Goal: Transaction & Acquisition: Download file/media

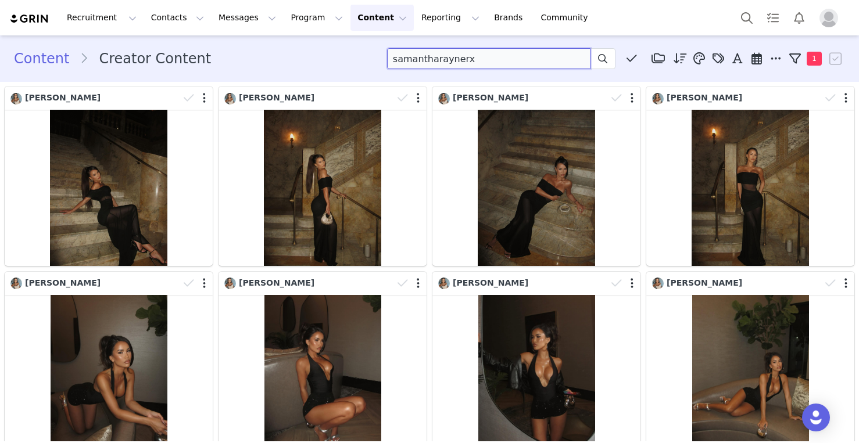
drag, startPoint x: 549, startPoint y: 55, endPoint x: 382, endPoint y: 53, distance: 166.2
click at [382, 53] on div "Content Creator Content samantharaynerx Media Library (2) Homecoming (0) New Fo…" at bounding box center [429, 58] width 831 height 21
click at [425, 53] on input at bounding box center [488, 58] width 203 height 21
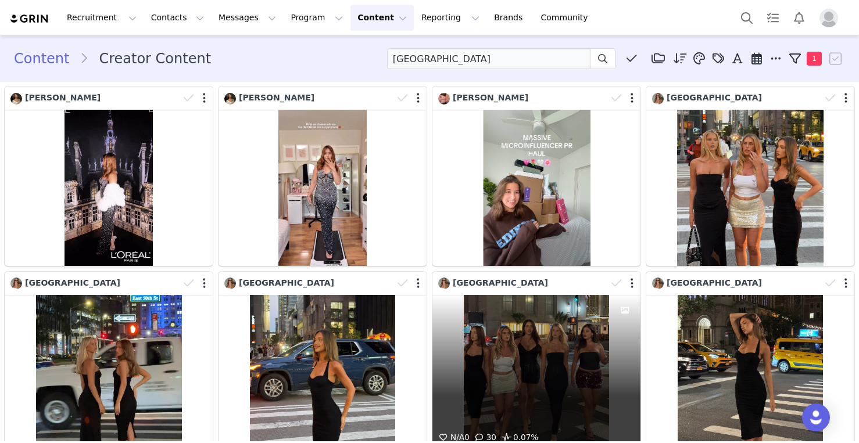
click at [554, 342] on div "N/A 0 30 0.07%" at bounding box center [536, 373] width 208 height 156
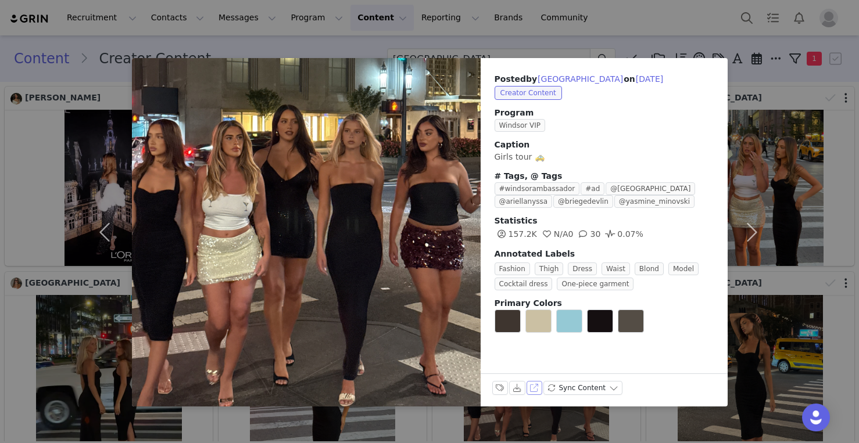
click at [534, 386] on button "View on Instagram" at bounding box center [535, 388] width 16 height 14
click at [744, 114] on button "button" at bounding box center [752, 232] width 49 height 349
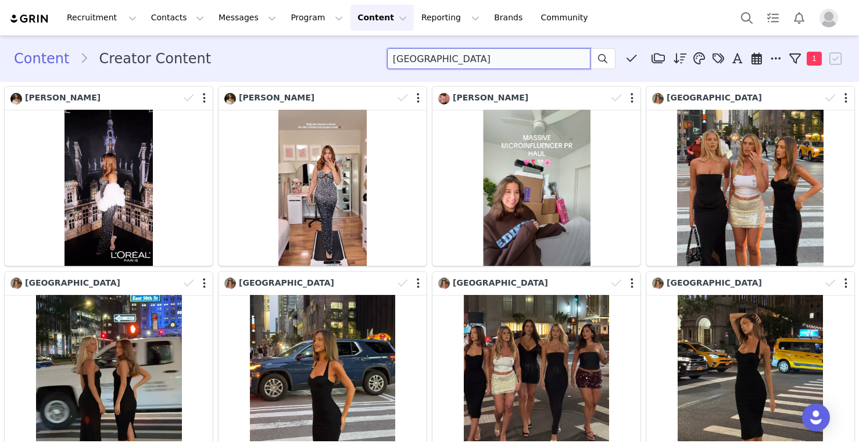
drag, startPoint x: 517, startPoint y: 56, endPoint x: 318, endPoint y: 64, distance: 198.9
click at [318, 64] on div "Content Creator Content paris Media Library (2) Homecoming (0) New Folder Edit …" at bounding box center [429, 58] width 831 height 21
drag, startPoint x: 424, startPoint y: 53, endPoint x: 393, endPoint y: 52, distance: 30.9
click at [393, 52] on input "[GEOGRAPHIC_DATA]" at bounding box center [488, 58] width 203 height 21
type input "nat"
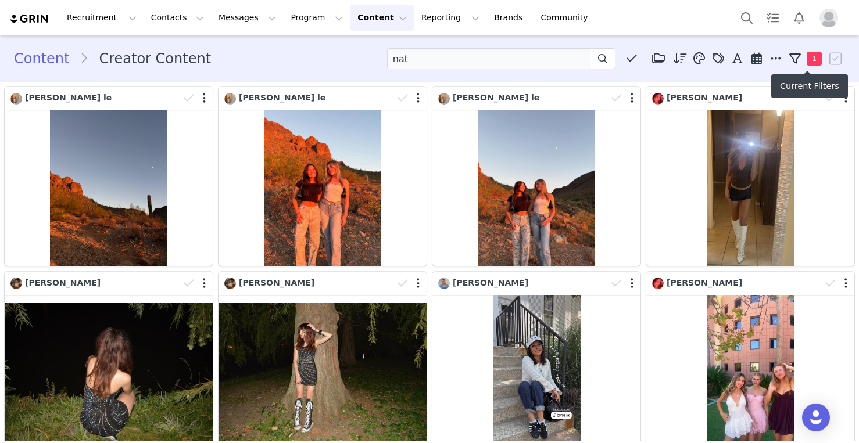
click at [812, 58] on span "1" at bounding box center [814, 59] width 15 height 14
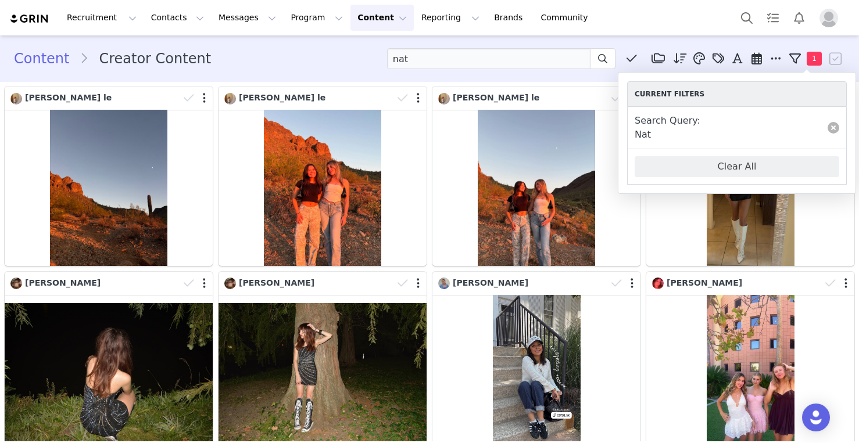
click at [830, 128] on link at bounding box center [834, 128] width 12 height 12
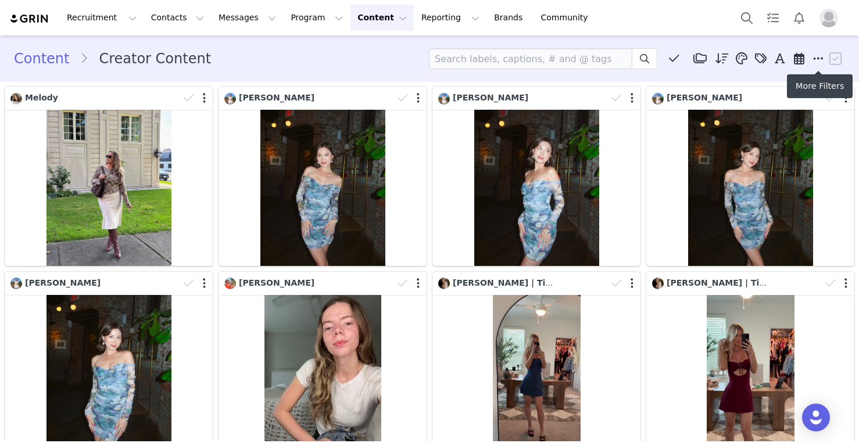
click at [819, 60] on icon at bounding box center [818, 59] width 10 height 12
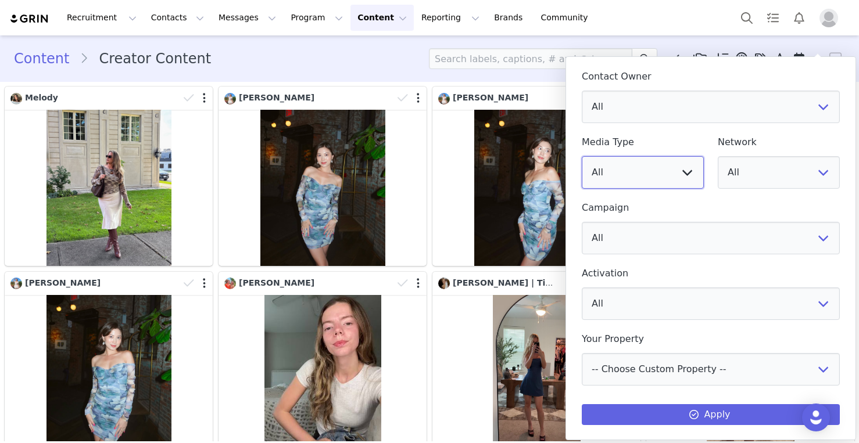
click at [652, 169] on select "All Image Video" at bounding box center [643, 172] width 122 height 33
click at [582, 156] on select "All Image Video" at bounding box center [643, 172] width 122 height 33
click at [698, 246] on select "All Recruitment - [GEOGRAPHIC_DATA], [GEOGRAPHIC_DATA][US_STATE] CLD | [PERSON_…" at bounding box center [711, 238] width 258 height 33
select select "69458e1b-ffc8-4abc-8e2d-770a762ecb9c"
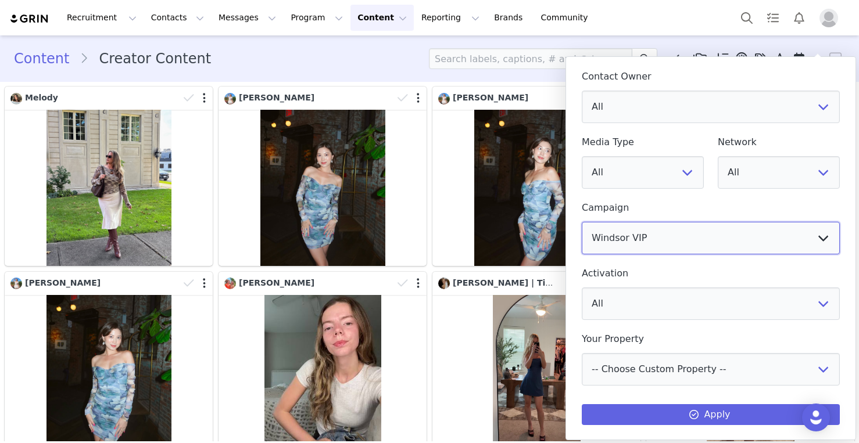
click at [582, 222] on select "All Recruitment - [GEOGRAPHIC_DATA], [GEOGRAPHIC_DATA][US_STATE] CLD | [PERSON_…" at bounding box center [711, 238] width 258 height 33
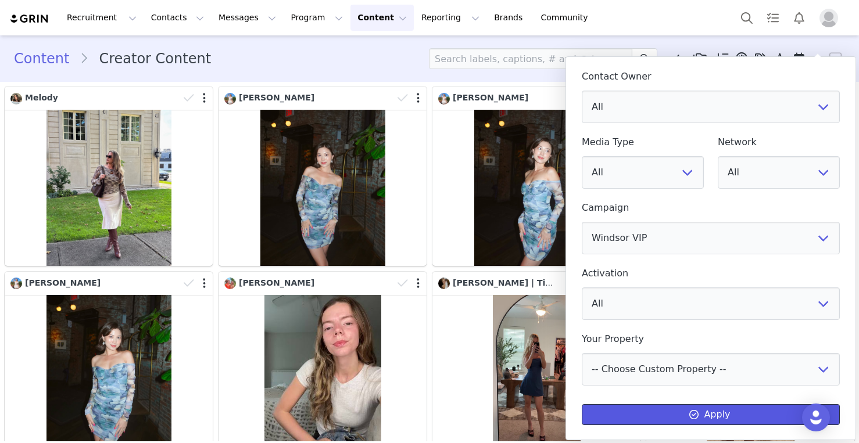
click at [662, 410] on button "Apply" at bounding box center [711, 414] width 258 height 21
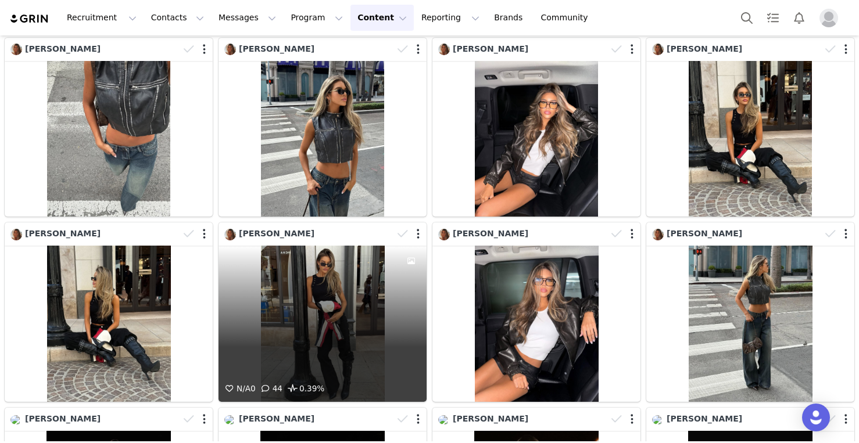
scroll to position [1716, 0]
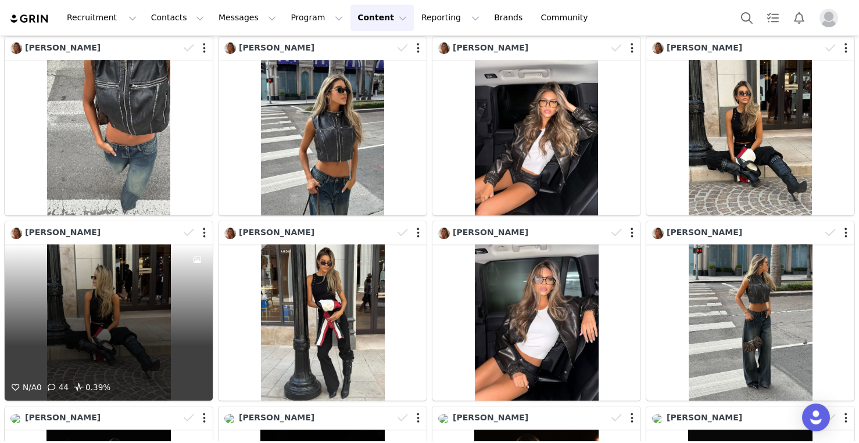
click at [131, 278] on div "N/A 0 44 0.39%" at bounding box center [109, 323] width 208 height 156
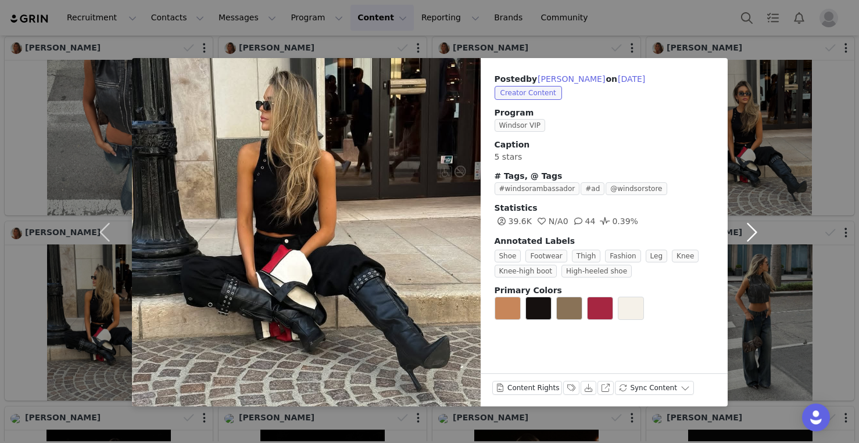
click at [740, 219] on button "button" at bounding box center [752, 232] width 49 height 349
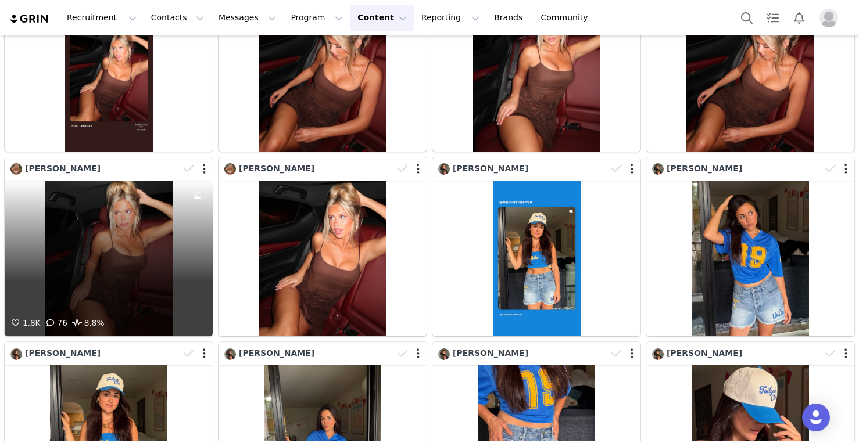
scroll to position [3451, 0]
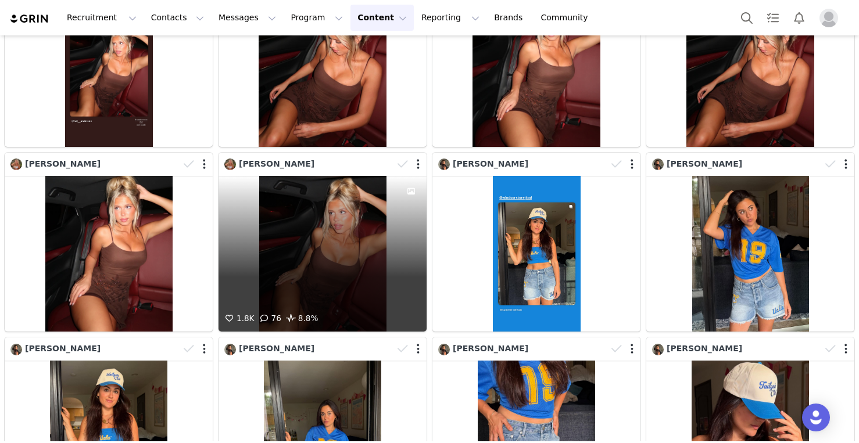
click at [323, 223] on div "1.8K 76 8.8%" at bounding box center [323, 254] width 208 height 156
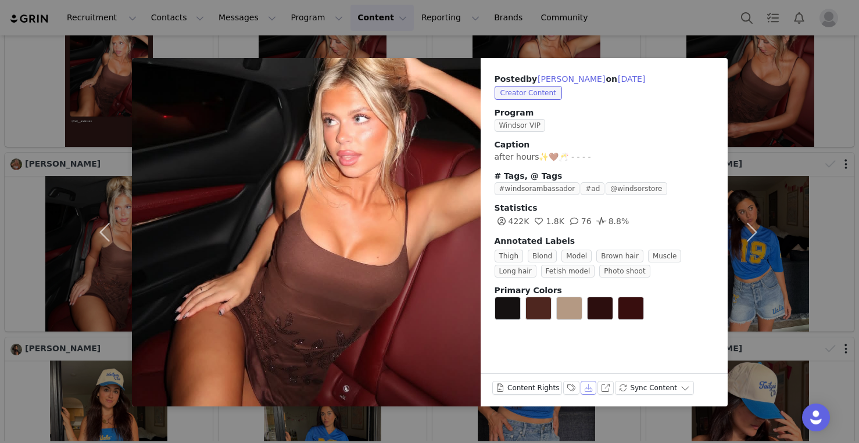
click at [586, 392] on button "Download" at bounding box center [589, 388] width 16 height 14
click at [105, 231] on button "button" at bounding box center [107, 232] width 49 height 349
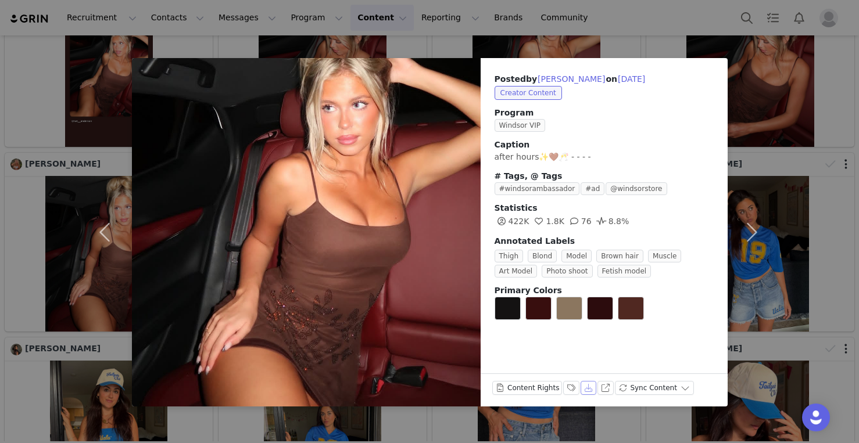
click at [584, 381] on button "Download" at bounding box center [589, 388] width 16 height 14
click at [111, 234] on button "button" at bounding box center [107, 232] width 49 height 349
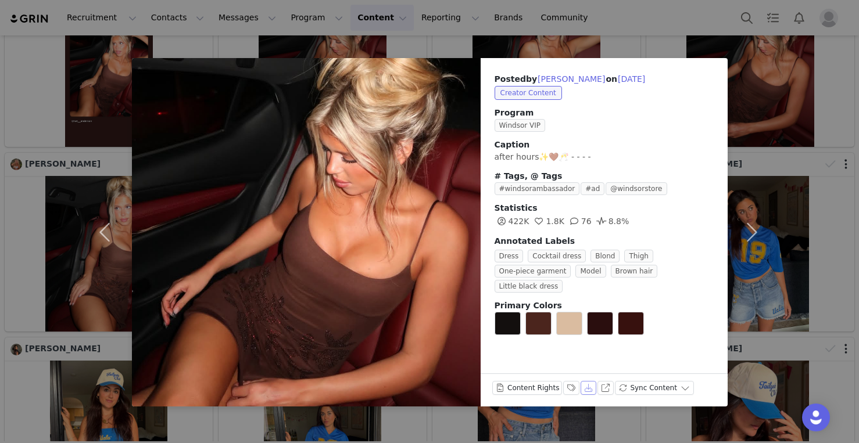
click at [588, 387] on button "Download" at bounding box center [589, 388] width 16 height 14
click at [95, 221] on button "button" at bounding box center [107, 232] width 49 height 349
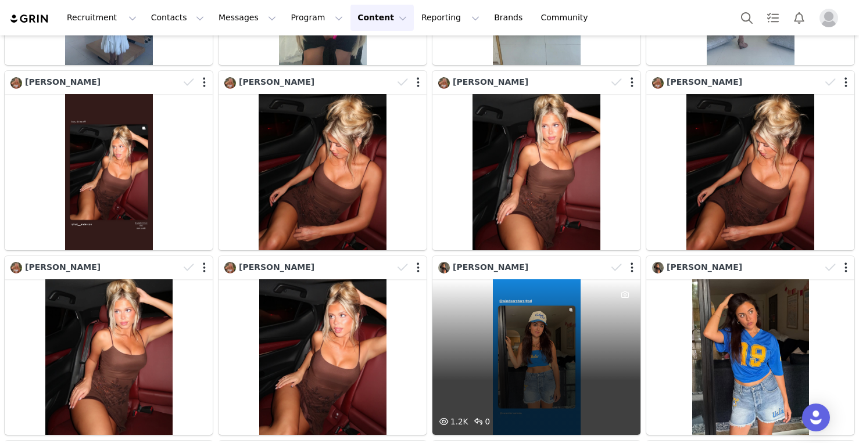
scroll to position [3306, 0]
